Goal: Transaction & Acquisition: Purchase product/service

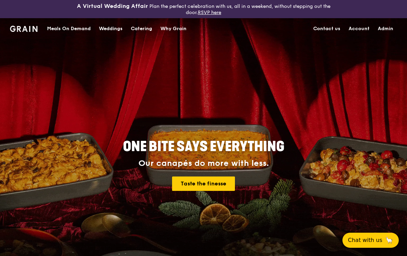
click at [83, 27] on div "Meals On Demand" at bounding box center [69, 29] width 44 height 21
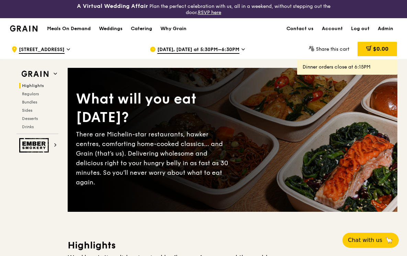
click at [205, 51] on span "[DATE], [DATE] at 5:30PM–6:30PM" at bounding box center [198, 50] width 82 height 8
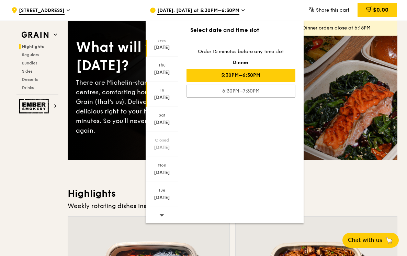
scroll to position [71, 0]
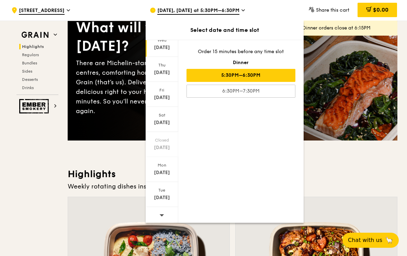
click at [161, 213] on icon at bounding box center [161, 215] width 5 height 5
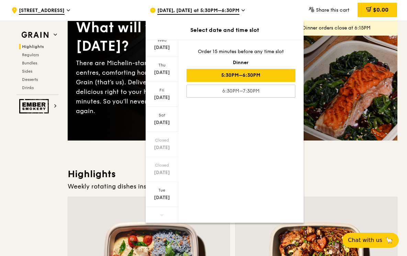
click at [161, 213] on icon at bounding box center [161, 215] width 5 height 5
click at [167, 185] on div "[DATE]" at bounding box center [162, 194] width 33 height 25
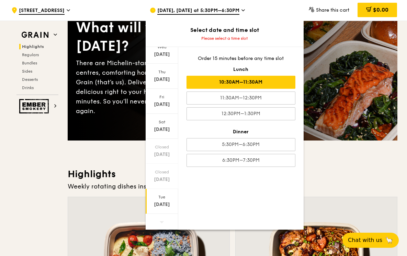
click at [256, 80] on div "10:30AM–11:30AM" at bounding box center [240, 82] width 109 height 13
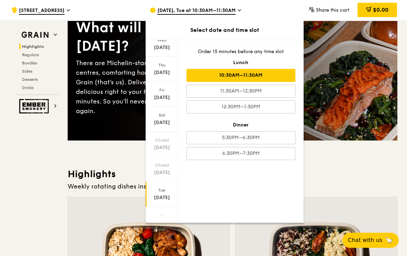
click at [344, 174] on h3 "Highlights" at bounding box center [233, 174] width 330 height 12
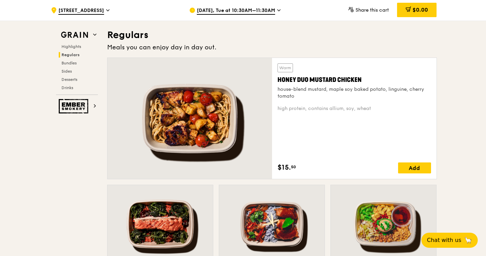
scroll to position [477, 0]
